Goal: Task Accomplishment & Management: Complete application form

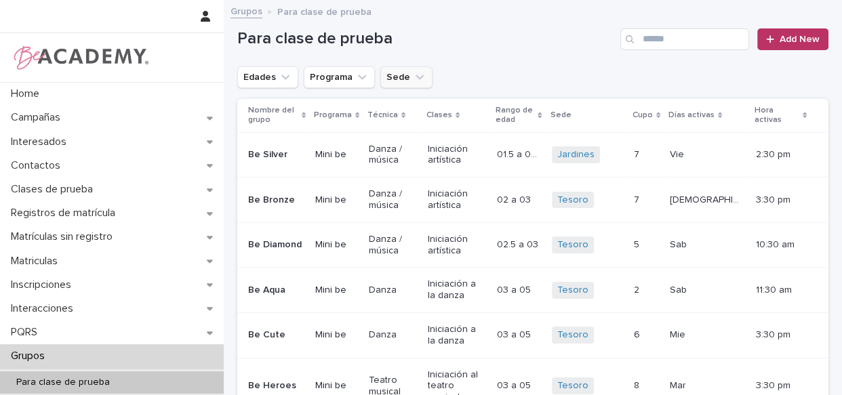
click at [406, 77] on button "Sede" at bounding box center [406, 77] width 52 height 22
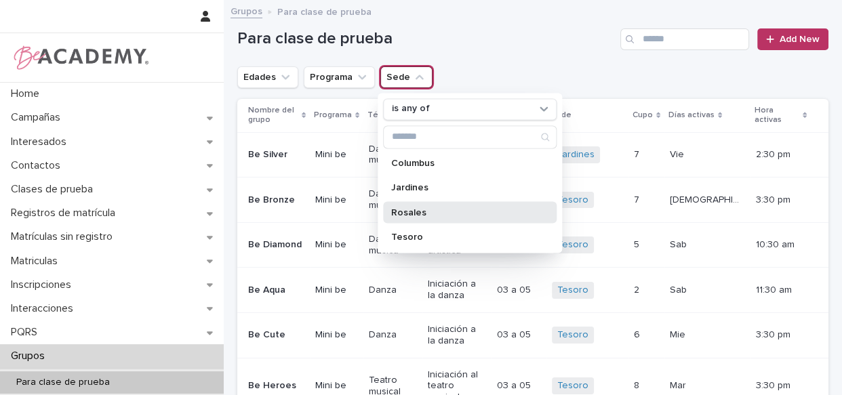
click at [407, 212] on p "Rosales" at bounding box center [463, 212] width 144 height 9
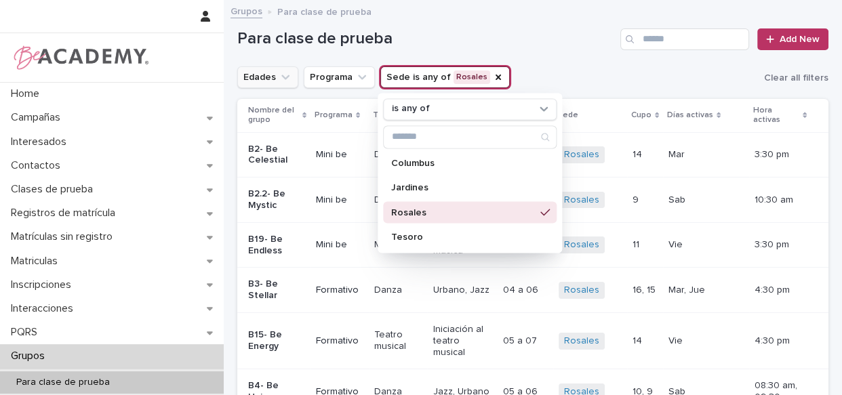
click at [273, 78] on button "Edades" at bounding box center [267, 77] width 61 height 22
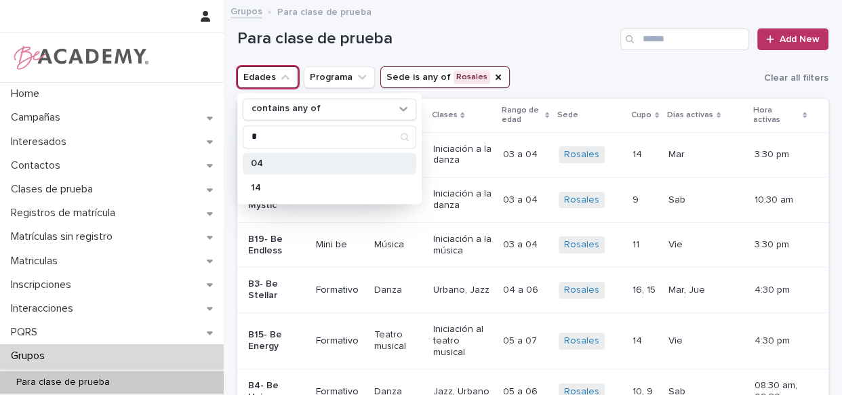
type input "*"
click at [260, 159] on div "04" at bounding box center [330, 164] width 174 height 22
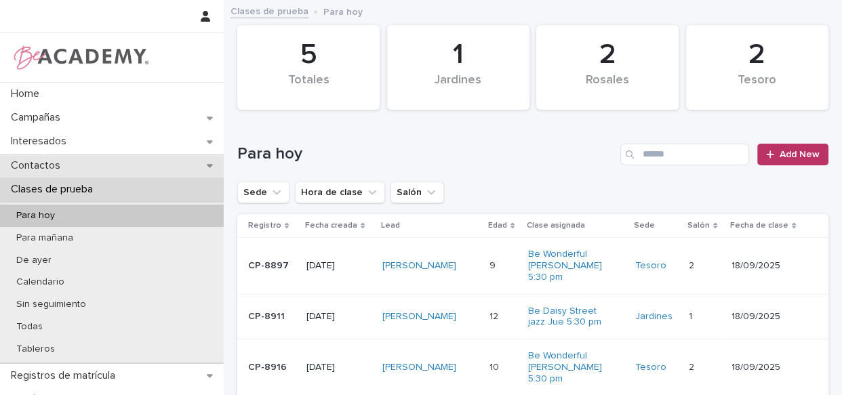
click at [47, 165] on p "Contactos" at bounding box center [38, 165] width 66 height 13
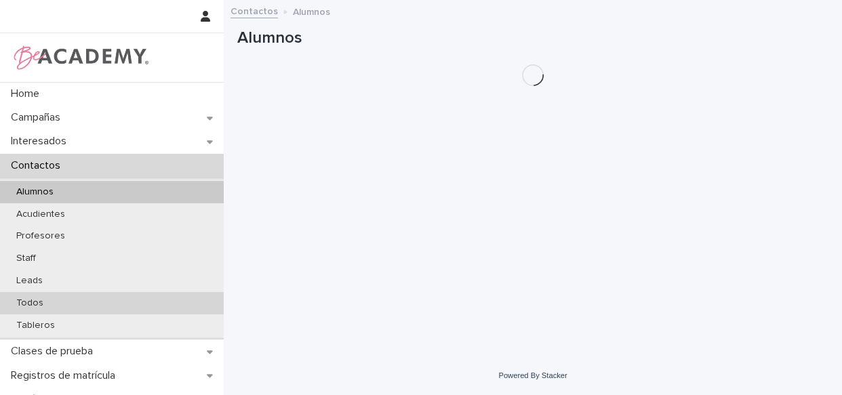
click at [36, 301] on p "Todos" at bounding box center [29, 304] width 49 height 12
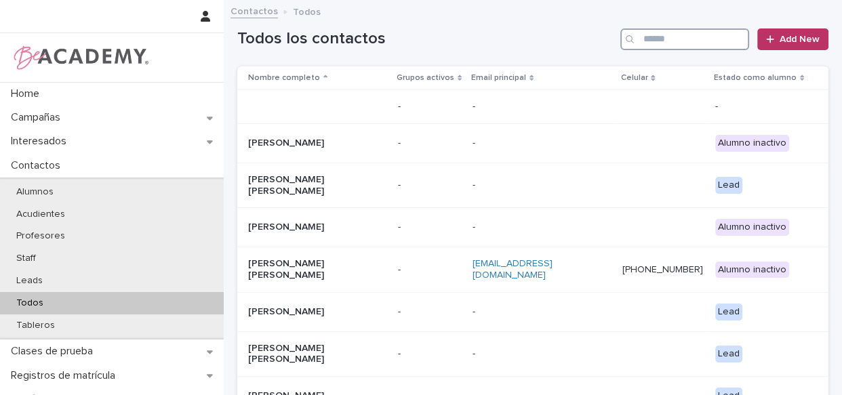
click at [639, 39] on input "Search" at bounding box center [684, 39] width 129 height 22
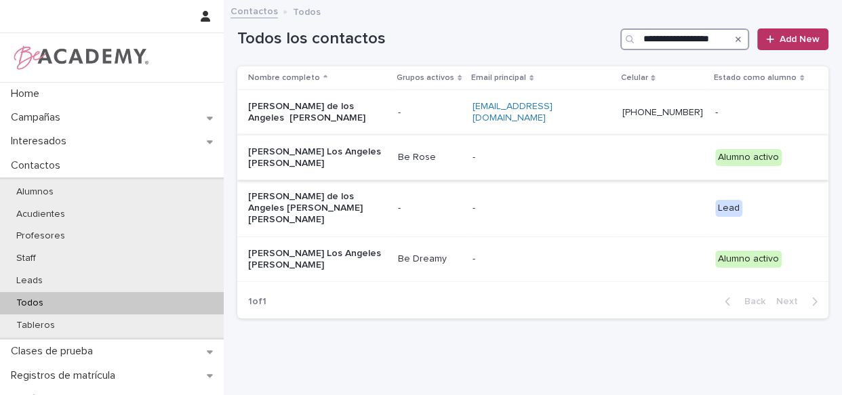
type input "**********"
click at [458, 170] on td "Be Rose" at bounding box center [430, 157] width 75 height 45
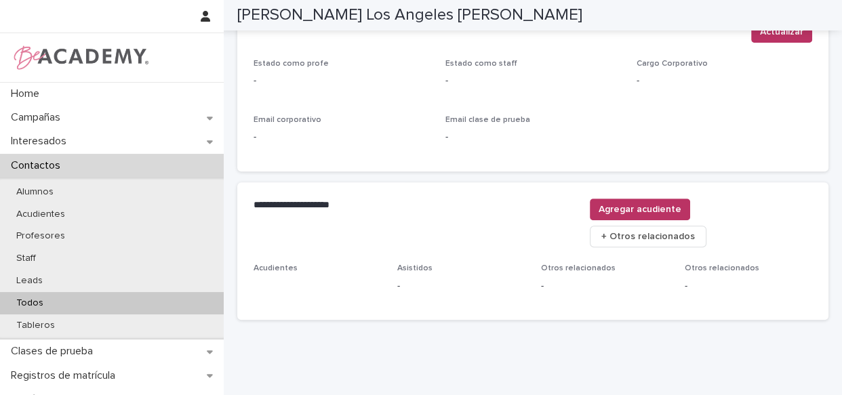
scroll to position [522, 0]
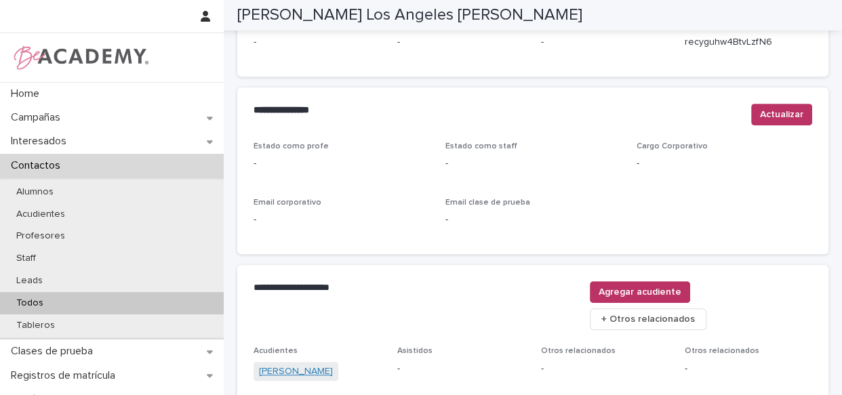
click at [304, 365] on link "Laura Tobon Rojas" at bounding box center [296, 372] width 74 height 14
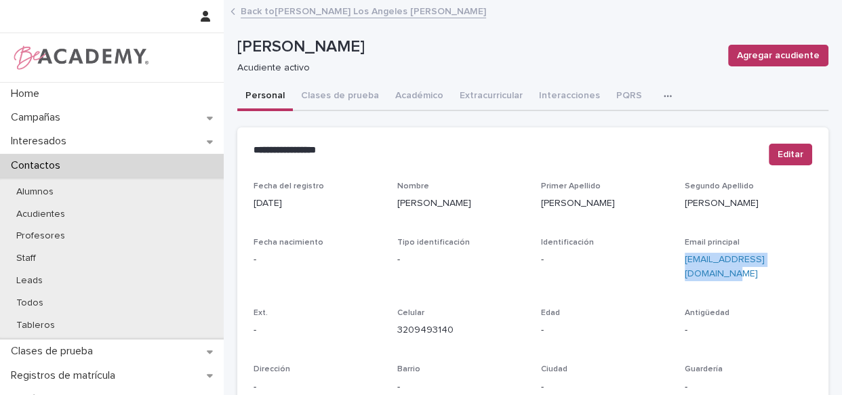
drag, startPoint x: 802, startPoint y: 259, endPoint x: 675, endPoint y: 271, distance: 127.3
click at [675, 271] on div "Fecha del registro 11/01/2024 Nombre Laura Primer Apellido Tobon Segundo Apelli…" at bounding box center [533, 382] width 559 height 401
copy link "bedoya1sandoval@gmail.com"
click at [279, 17] on link "Back to Maria De Los Angeles Bedoya Tobon" at bounding box center [363, 11] width 245 height 16
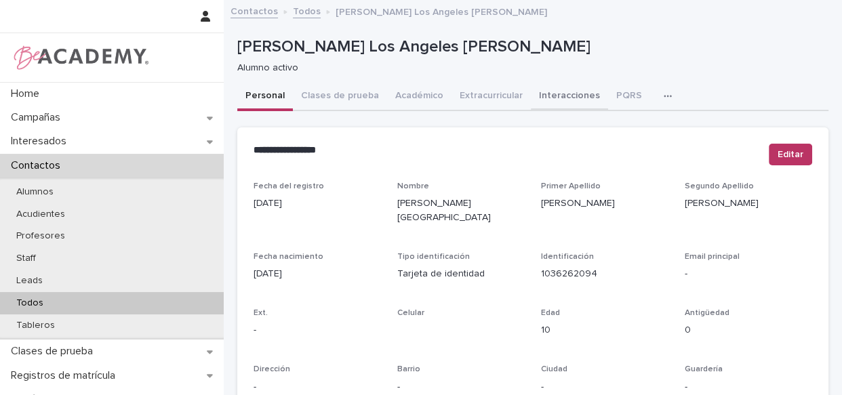
click at [540, 87] on button "Interacciones" at bounding box center [569, 97] width 77 height 28
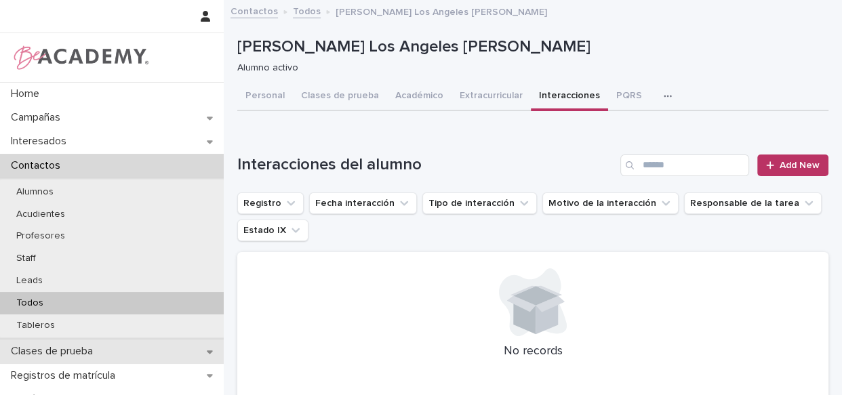
click at [86, 351] on p "Clases de prueba" at bounding box center [54, 351] width 98 height 13
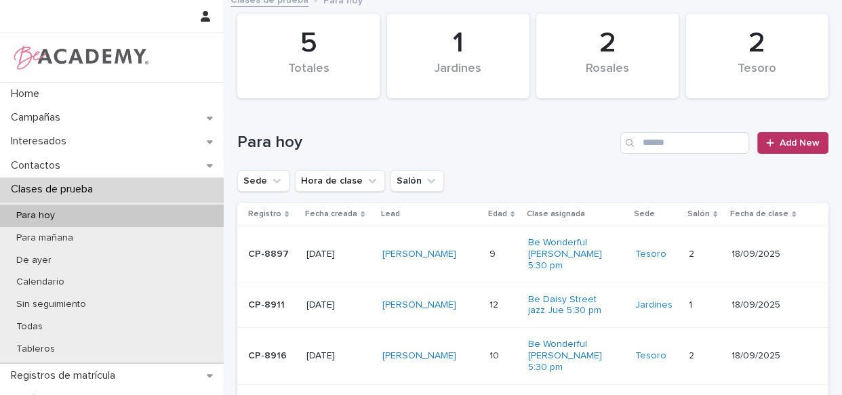
scroll to position [182, 0]
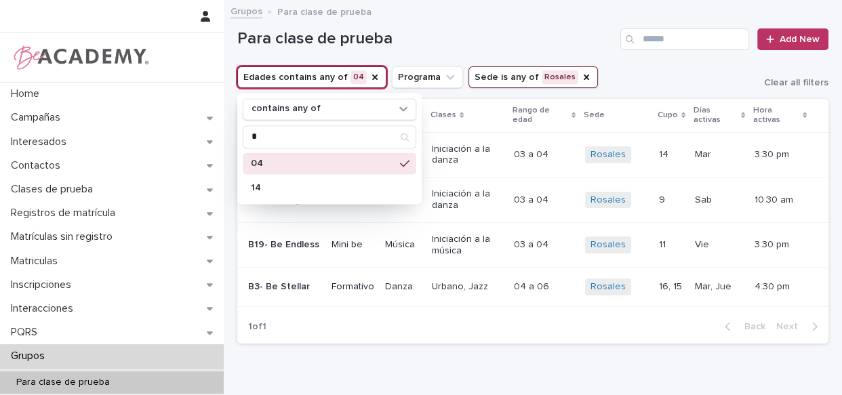
click at [471, 57] on div "Para clase de prueba Add New" at bounding box center [532, 33] width 591 height 65
click at [484, 48] on h1 "Para clase de prueba" at bounding box center [426, 39] width 378 height 20
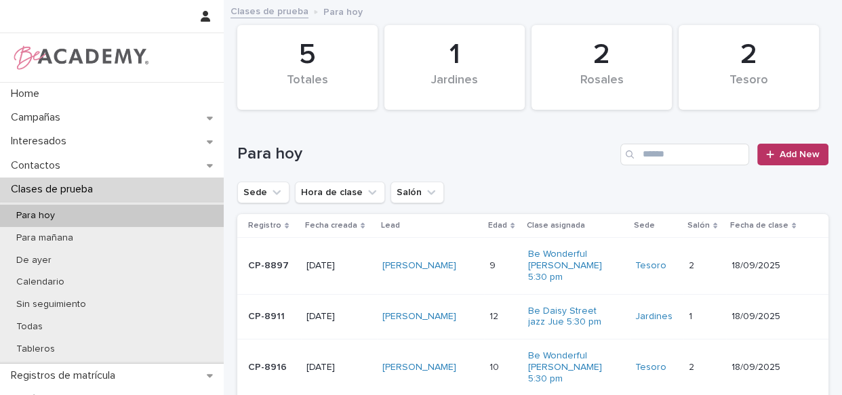
click at [471, 328] on div "[PERSON_NAME]" at bounding box center [430, 317] width 96 height 22
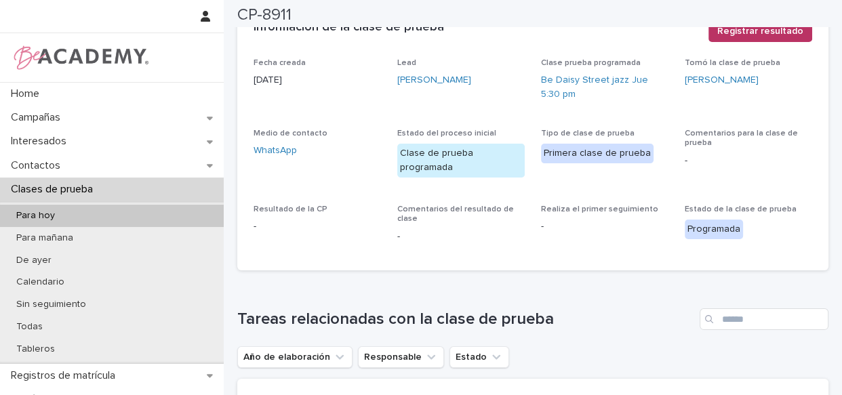
scroll to position [149, 0]
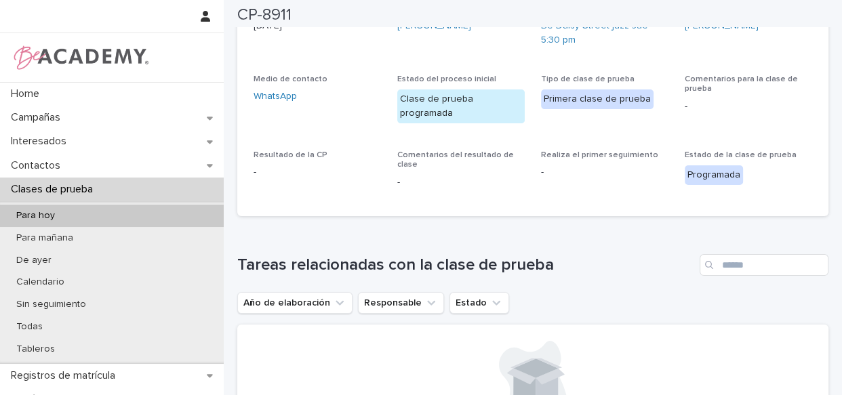
click at [729, 50] on span "[PERSON_NAME] de prueba [PERSON_NAME]" at bounding box center [748, 31] width 127 height 54
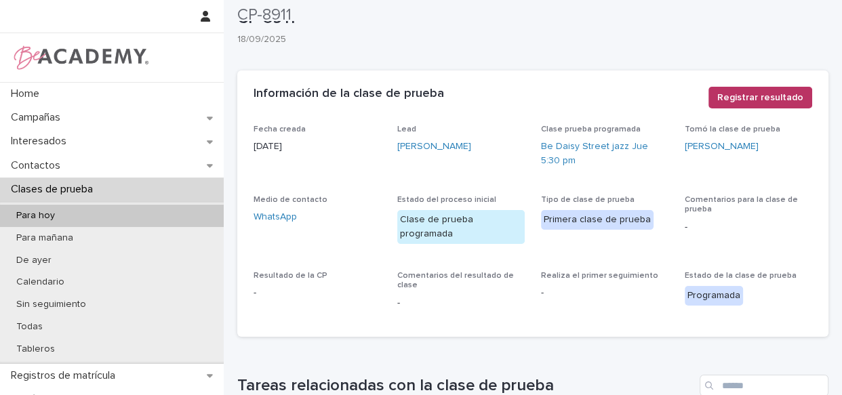
scroll to position [27, 0]
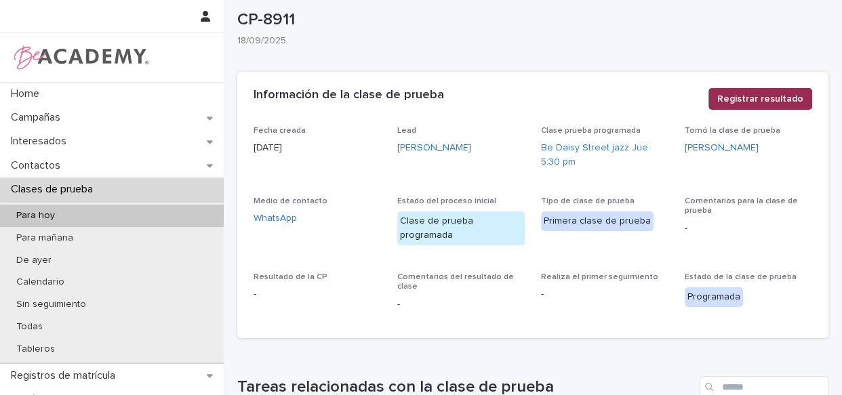
click at [742, 99] on span "Registrar resultado" at bounding box center [760, 99] width 86 height 14
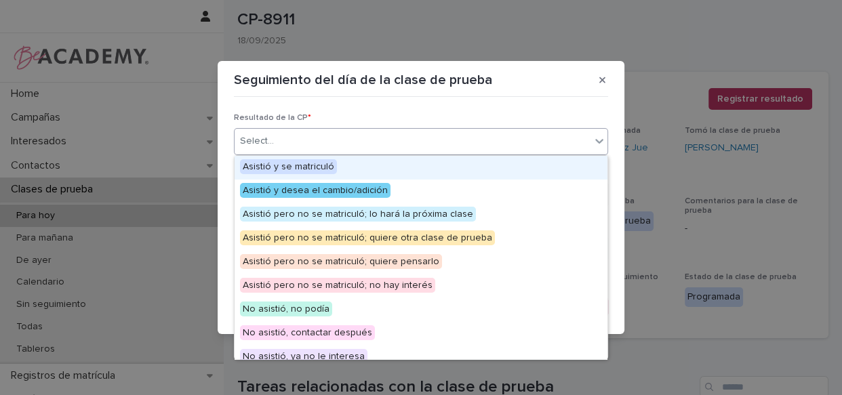
click at [338, 135] on div "Select..." at bounding box center [413, 141] width 356 height 22
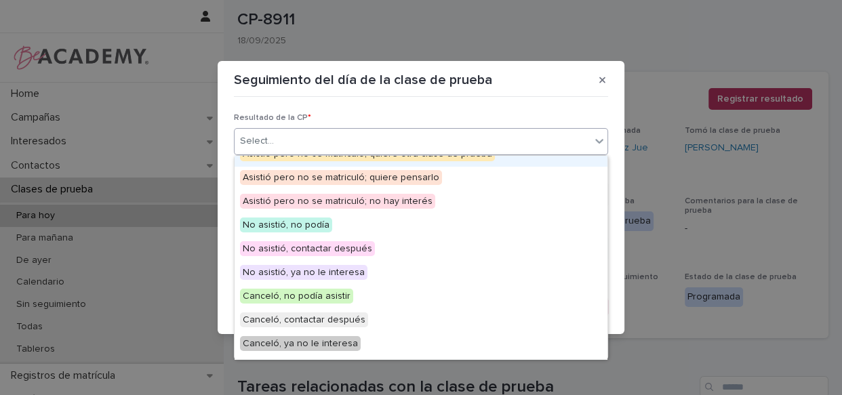
scroll to position [105, 0]
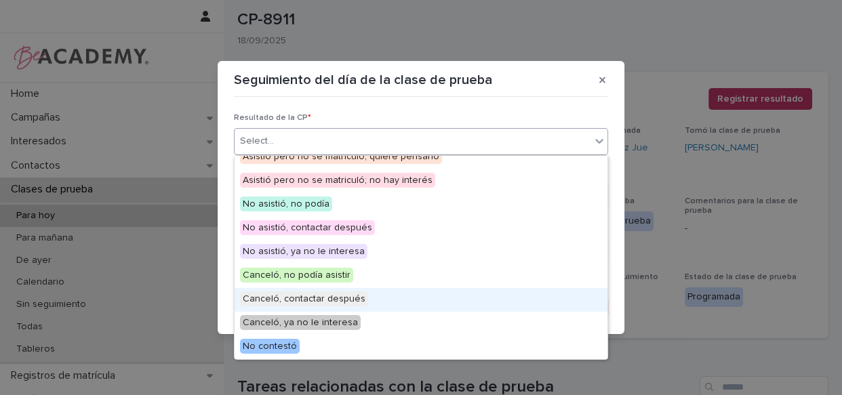
click at [511, 293] on div "Canceló, contactar después" at bounding box center [421, 300] width 373 height 24
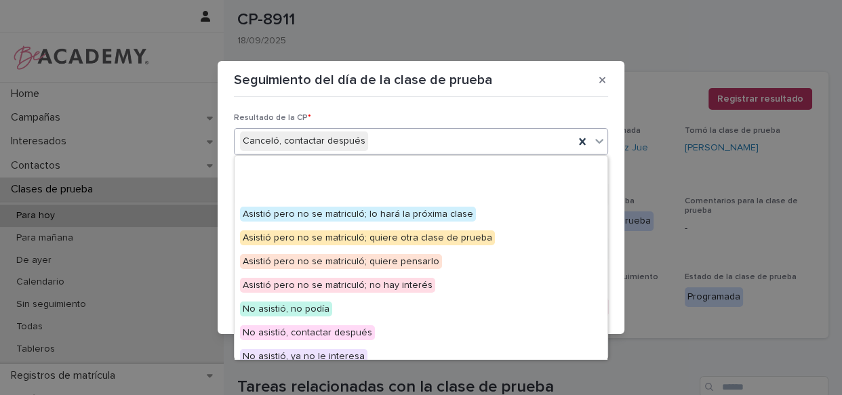
click at [597, 138] on icon at bounding box center [600, 141] width 14 height 14
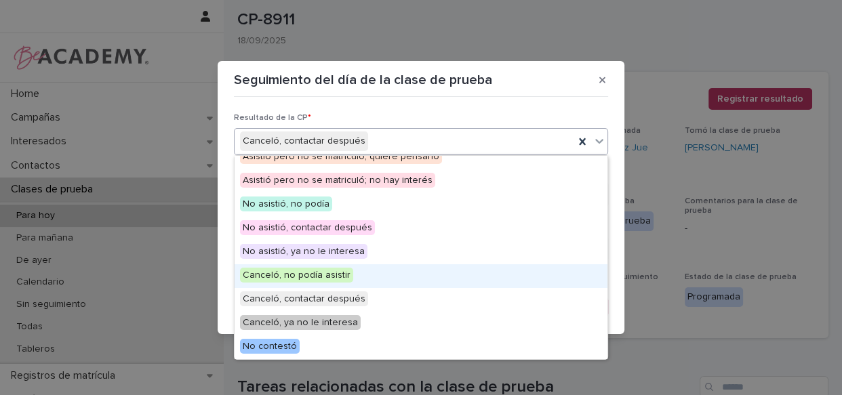
click at [317, 279] on span "Canceló, no podía asistir" at bounding box center [296, 275] width 113 height 15
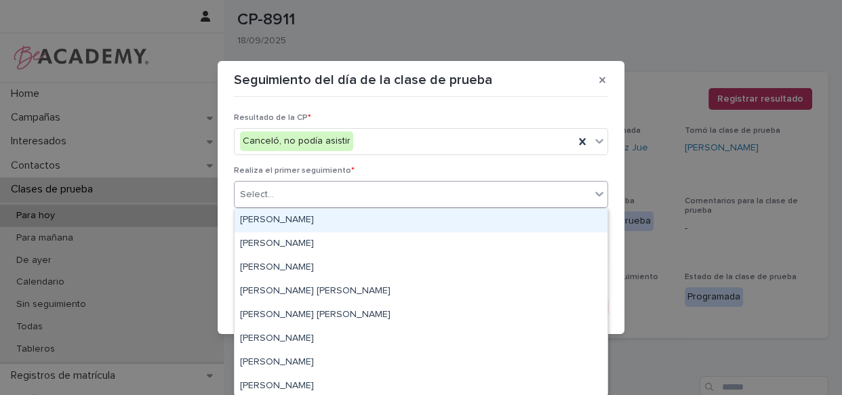
drag, startPoint x: 349, startPoint y: 190, endPoint x: 344, endPoint y: 207, distance: 17.6
click at [349, 191] on div "Select..." at bounding box center [413, 195] width 356 height 22
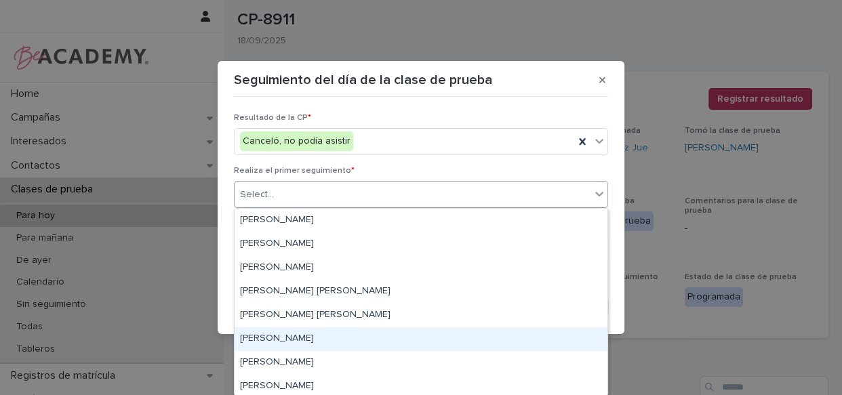
click at [277, 340] on div "Lizeth Gonzalez Mejia" at bounding box center [421, 340] width 373 height 24
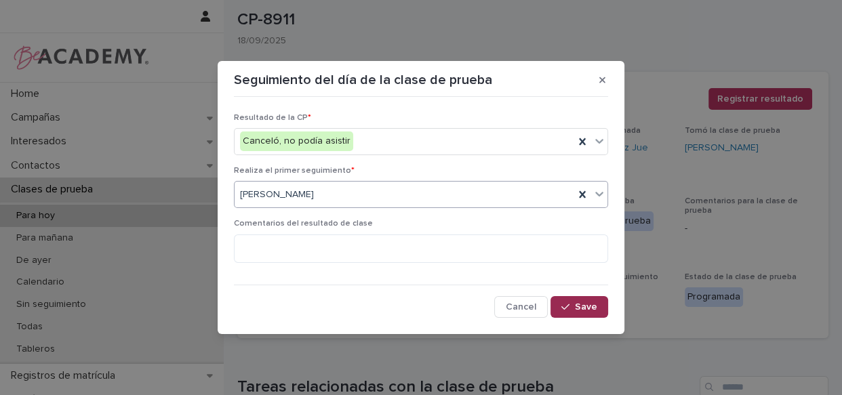
click at [580, 313] on button "Save" at bounding box center [580, 307] width 58 height 22
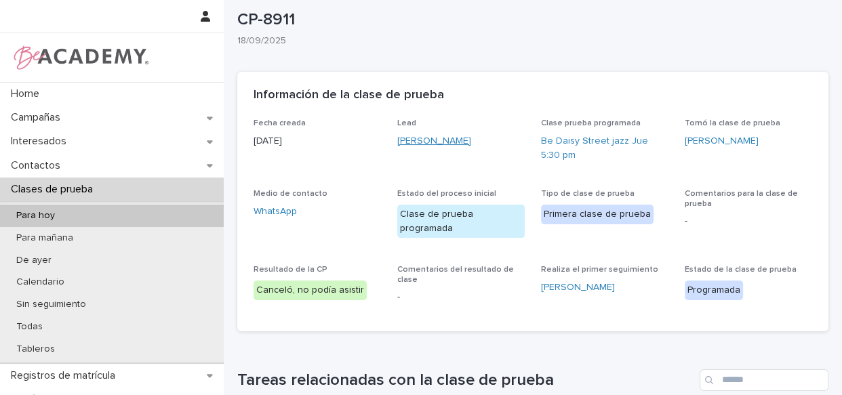
click at [431, 140] on link "[PERSON_NAME]" at bounding box center [434, 141] width 74 height 14
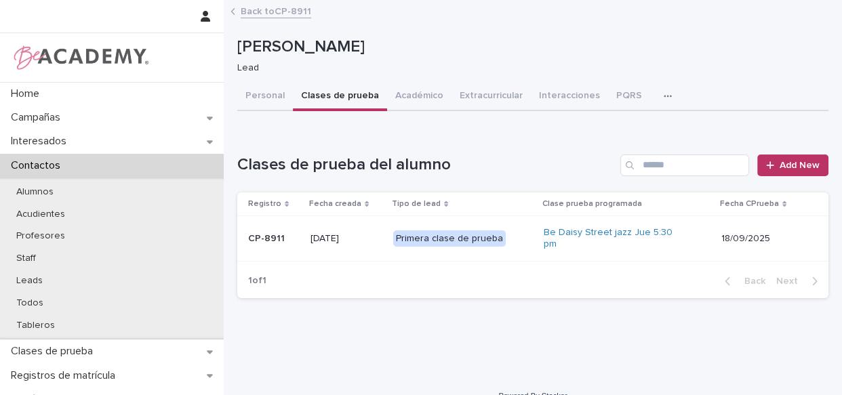
click at [351, 89] on button "Clases de prueba" at bounding box center [340, 97] width 94 height 28
click at [781, 168] on span "Add New" at bounding box center [800, 165] width 40 height 9
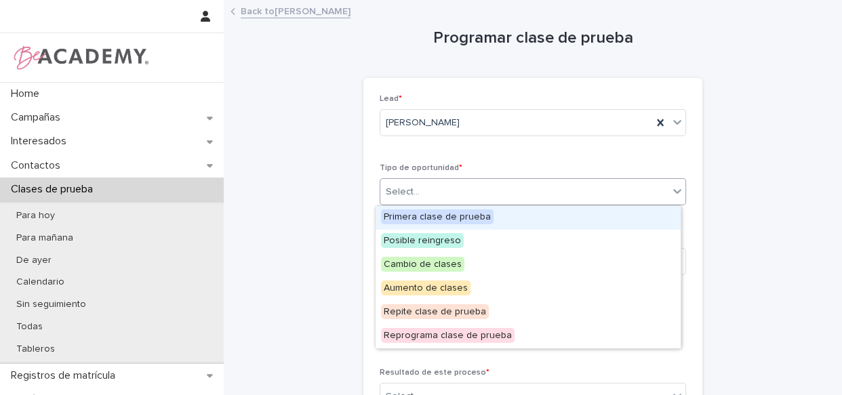
click at [450, 199] on div "Select..." at bounding box center [524, 192] width 288 height 22
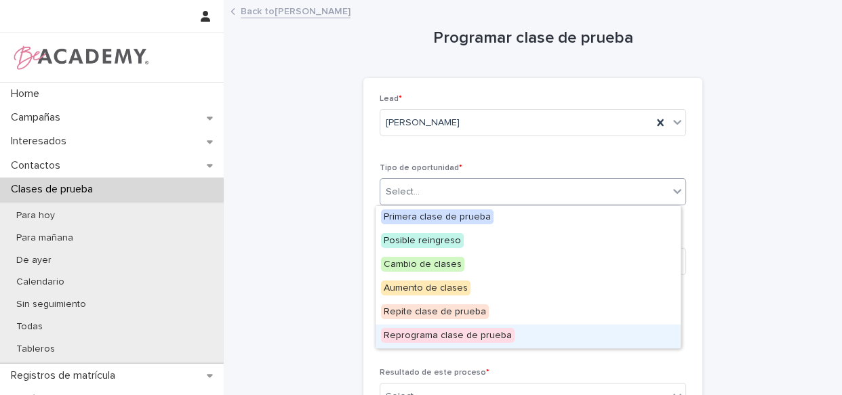
click at [446, 338] on span "Reprograma clase de prueba" at bounding box center [448, 335] width 134 height 15
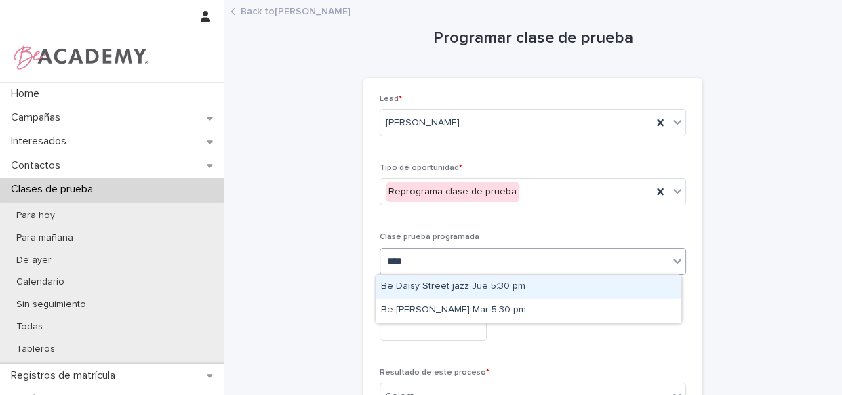
type input "*****"
click at [449, 263] on div "***** daisy" at bounding box center [510, 261] width 261 height 22
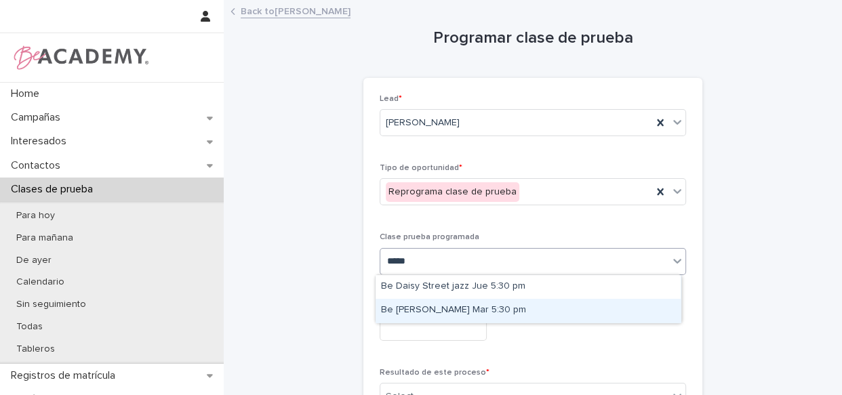
click at [441, 315] on div "Be Daisy Urbano Mar 5:30 pm" at bounding box center [528, 311] width 305 height 24
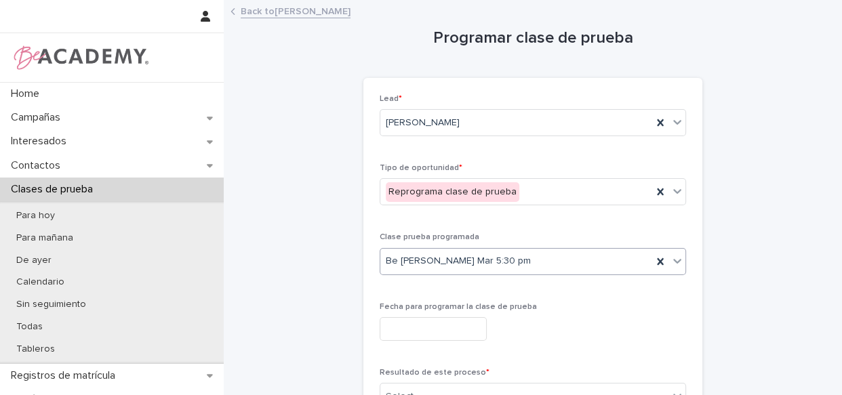
click at [444, 325] on input "text" at bounding box center [433, 329] width 107 height 24
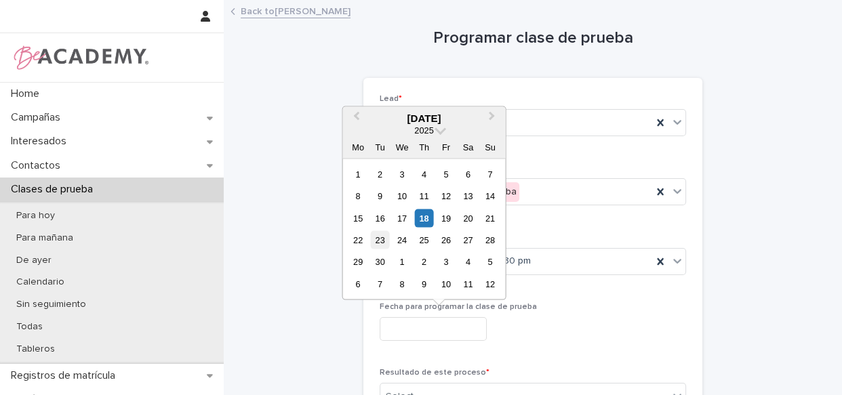
click at [381, 240] on div "23" at bounding box center [380, 240] width 18 height 18
type input "**********"
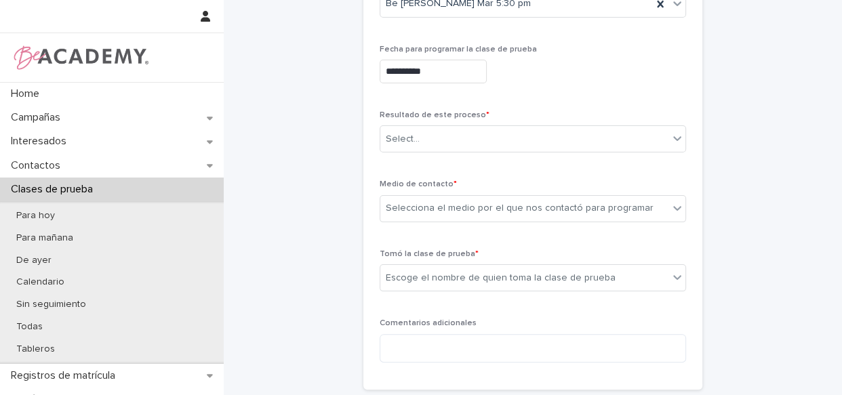
scroll to position [260, 0]
click at [438, 117] on div "Resultado de este proceso * Select..." at bounding box center [533, 134] width 307 height 53
click at [438, 121] on div "Resultado de este proceso * Select..." at bounding box center [533, 134] width 307 height 53
click at [438, 139] on div "Select..." at bounding box center [524, 136] width 288 height 22
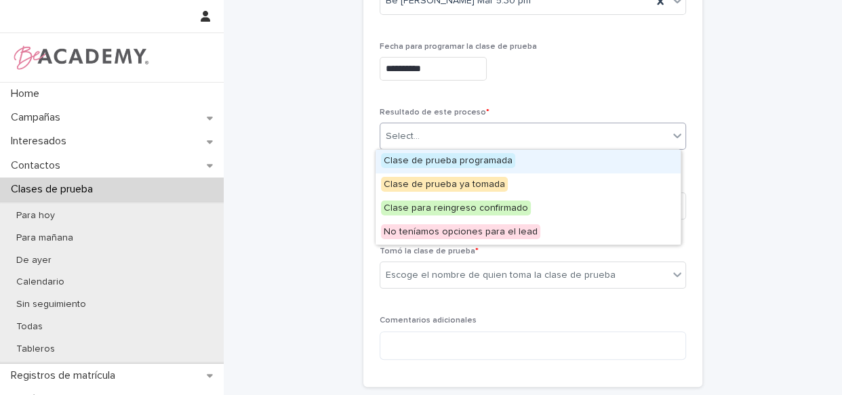
click at [439, 163] on span "Clase de prueba programada" at bounding box center [448, 160] width 134 height 15
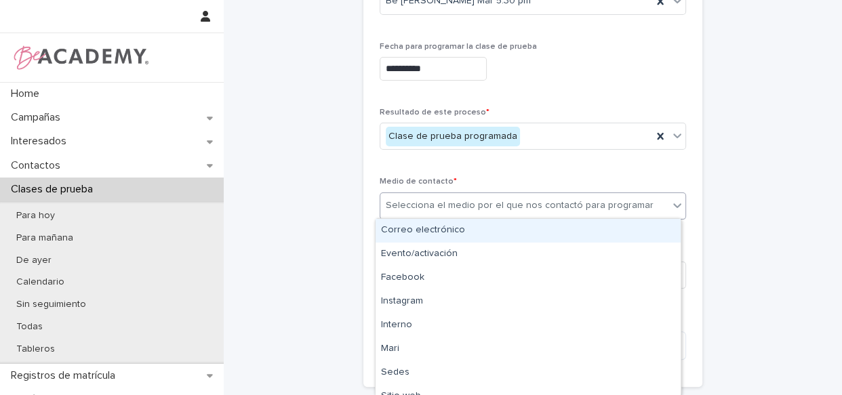
click at [448, 211] on div "Selecciona el medio por el que nos contactó para programar" at bounding box center [520, 206] width 268 height 14
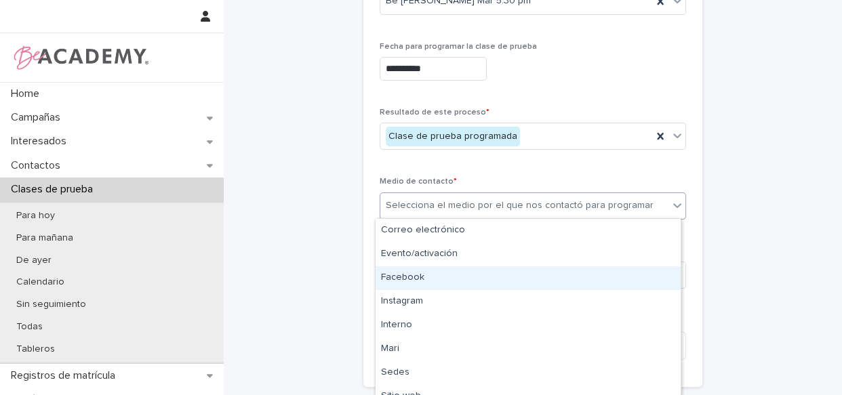
type input "*"
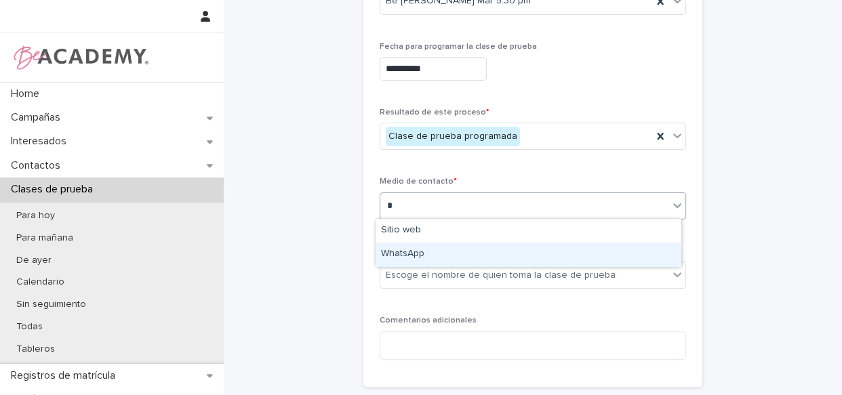
click at [434, 253] on div "WhatsApp" at bounding box center [528, 255] width 305 height 24
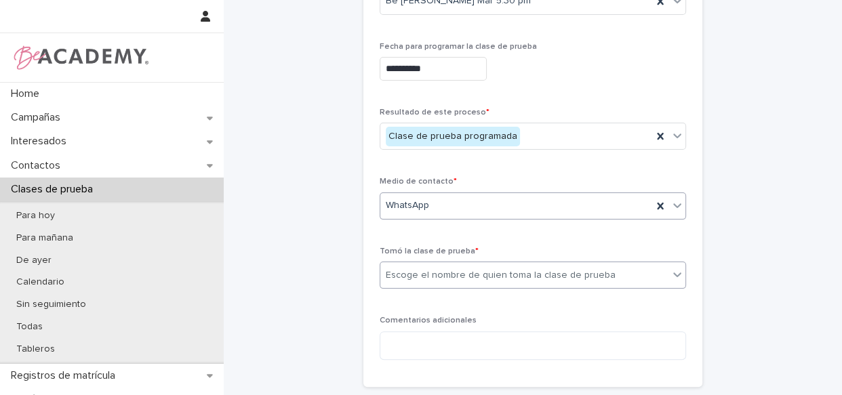
click at [433, 276] on div "Escoge el nombre de quien toma la clase de prueba" at bounding box center [501, 276] width 230 height 14
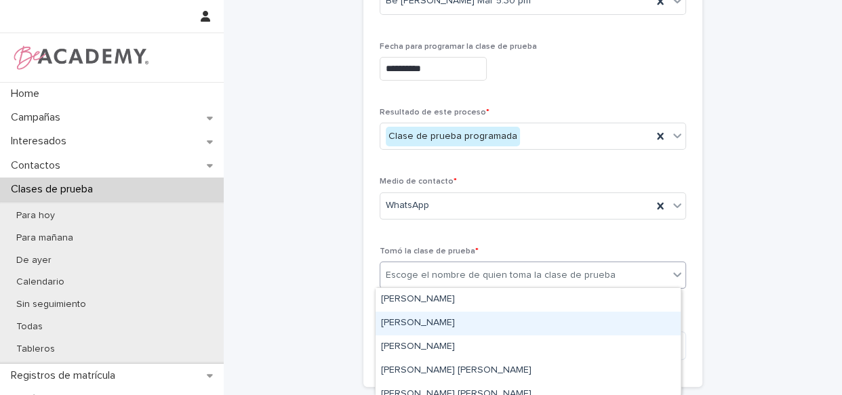
scroll to position [61, 0]
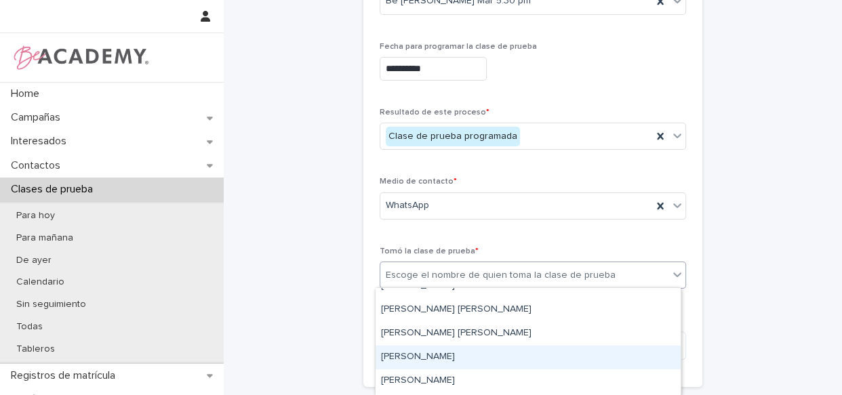
click at [431, 355] on div "Lizeth Gonzalez Mejia" at bounding box center [528, 358] width 305 height 24
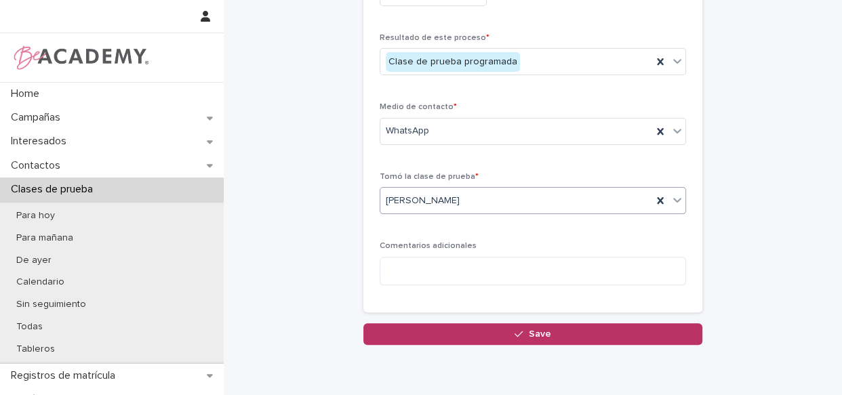
scroll to position [390, 0]
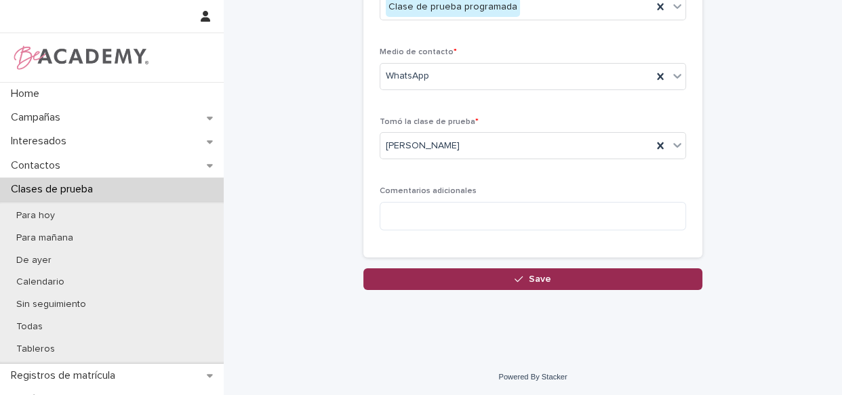
click at [496, 269] on button "Save" at bounding box center [532, 280] width 339 height 22
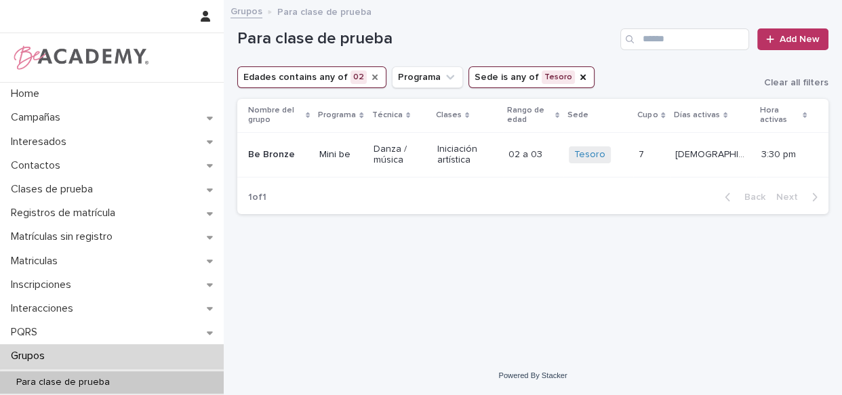
click at [370, 74] on icon "Edades" at bounding box center [375, 77] width 11 height 11
